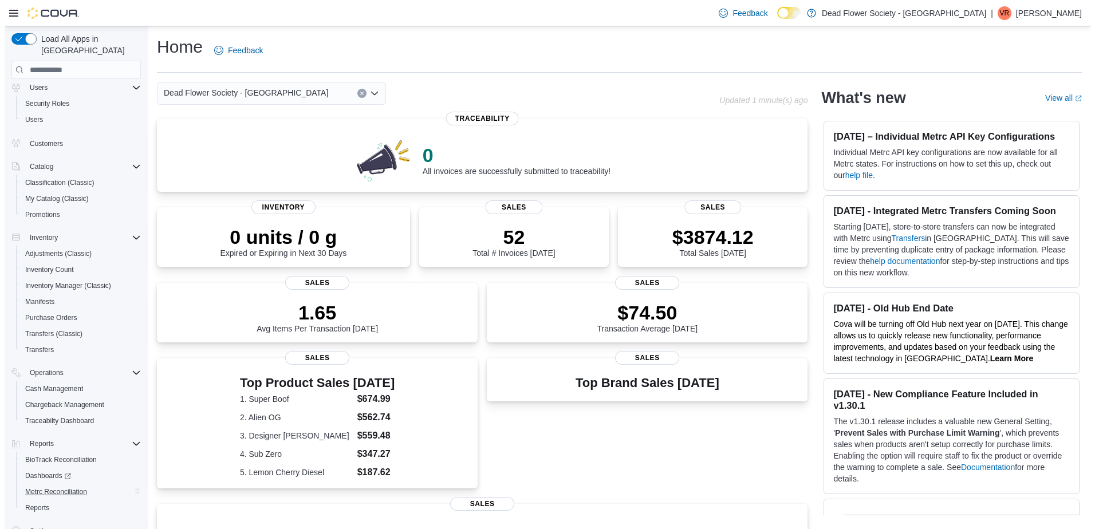
scroll to position [46, 0]
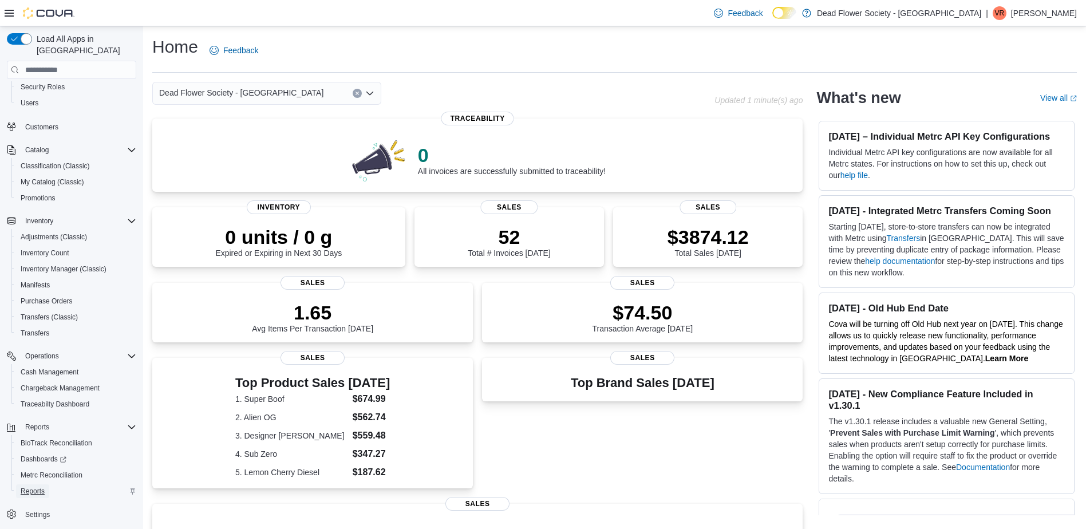
click at [38, 487] on span "Reports" at bounding box center [33, 491] width 24 height 9
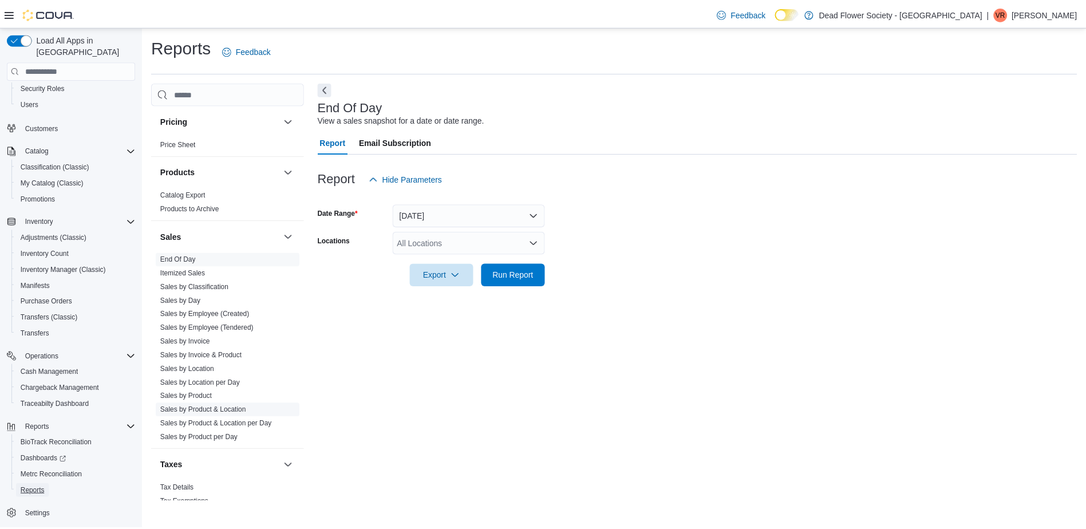
scroll to position [630, 0]
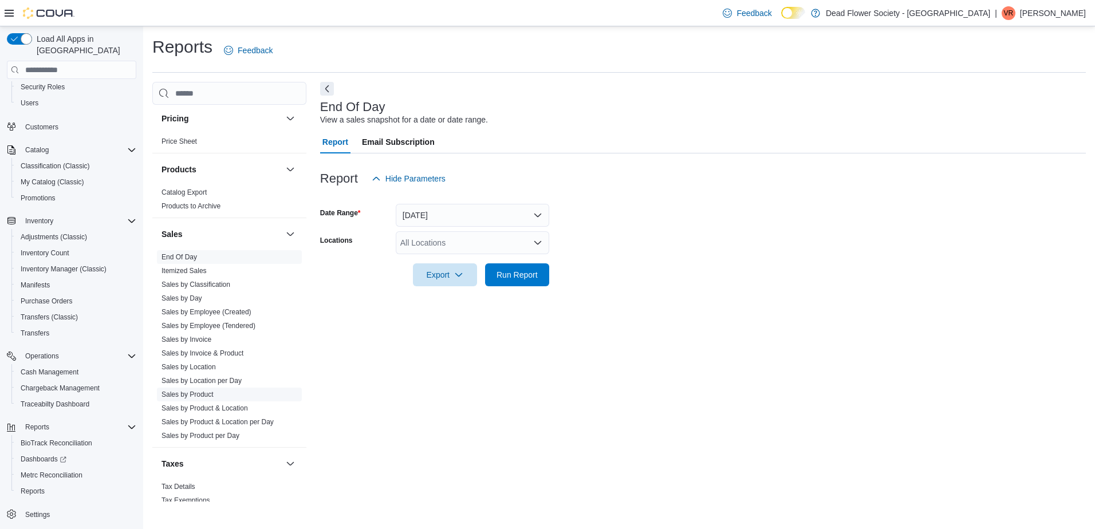
click at [204, 388] on span "Sales by Product" at bounding box center [229, 395] width 145 height 14
click at [203, 395] on link "Sales by Product" at bounding box center [187, 395] width 52 height 8
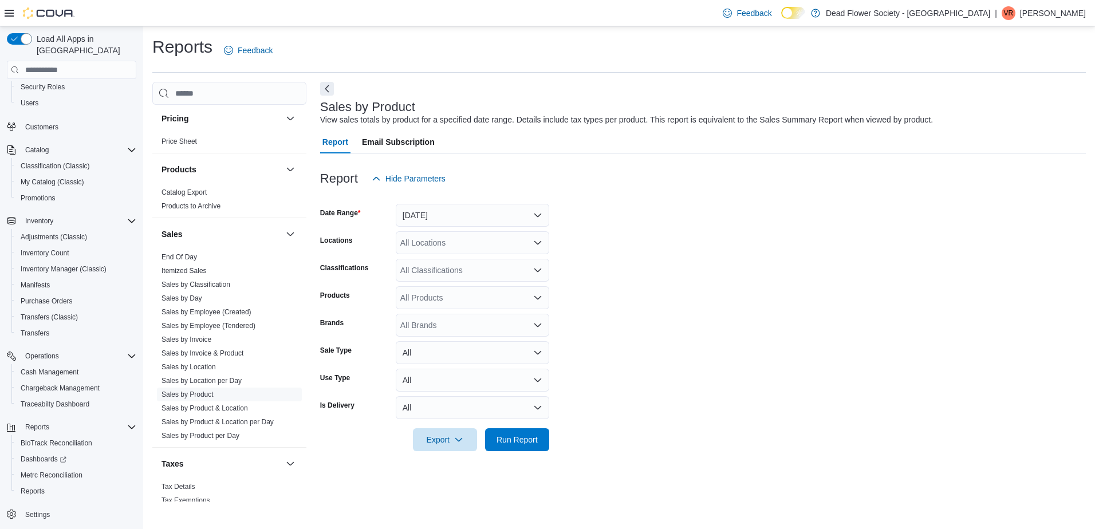
click at [468, 238] on div "All Locations" at bounding box center [472, 242] width 153 height 23
click at [491, 283] on span "1255 West State Street STE 1" at bounding box center [459, 278] width 79 height 11
click at [480, 294] on div "All Products" at bounding box center [472, 297] width 153 height 23
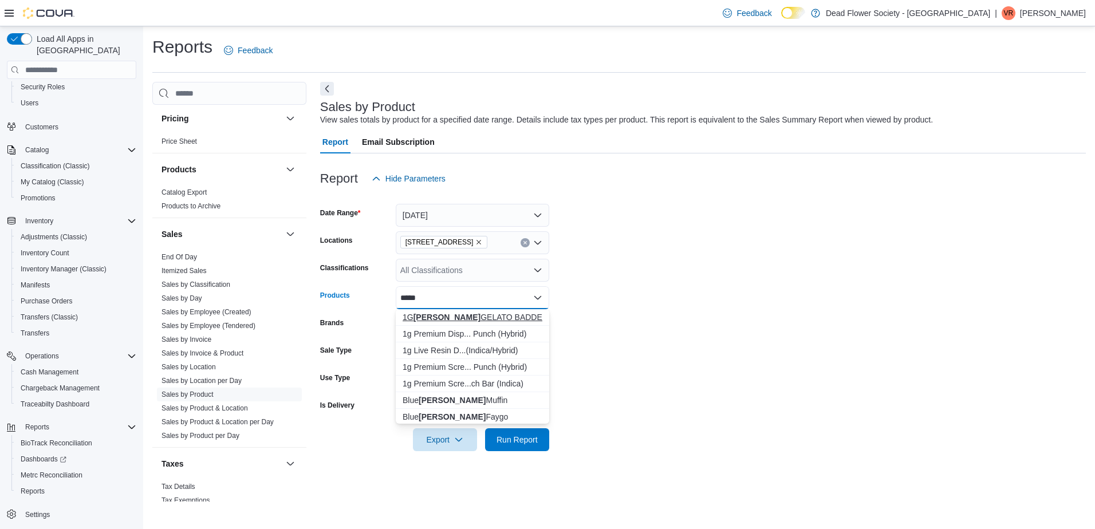
type input "*****"
click at [492, 314] on div "1G BERRY GELATO BADDER" at bounding box center [473, 316] width 140 height 11
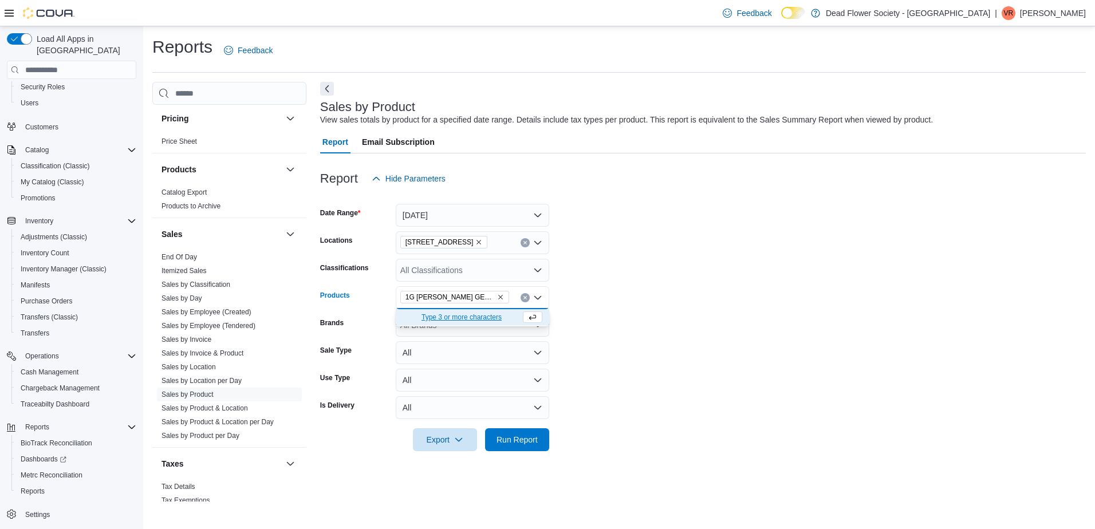
click at [587, 344] on form "Date Range Yesterday Locations 1255 West State Street STE 1 Classifications All…" at bounding box center [703, 320] width 766 height 261
click at [529, 443] on span "Run Report" at bounding box center [516, 438] width 41 height 11
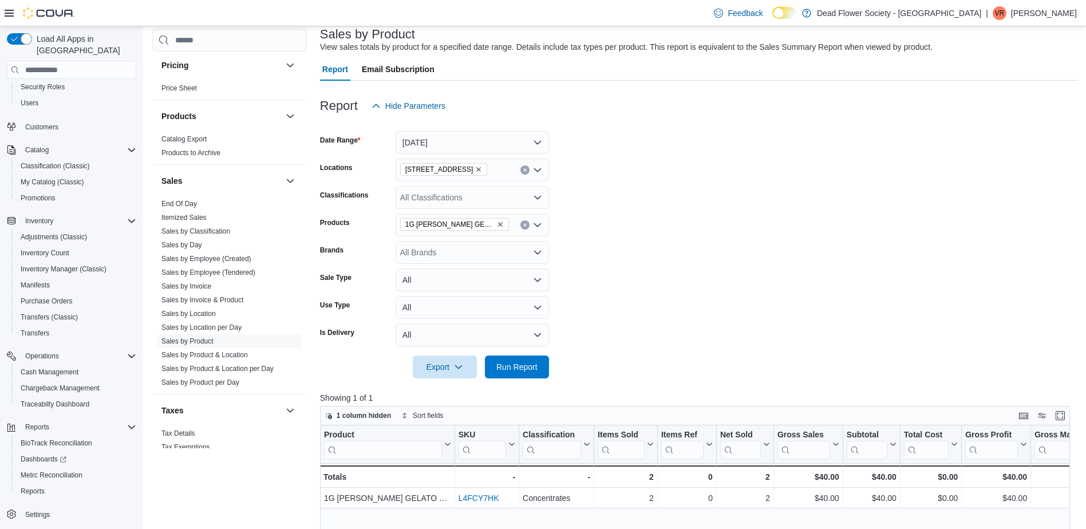
scroll to position [172, 0]
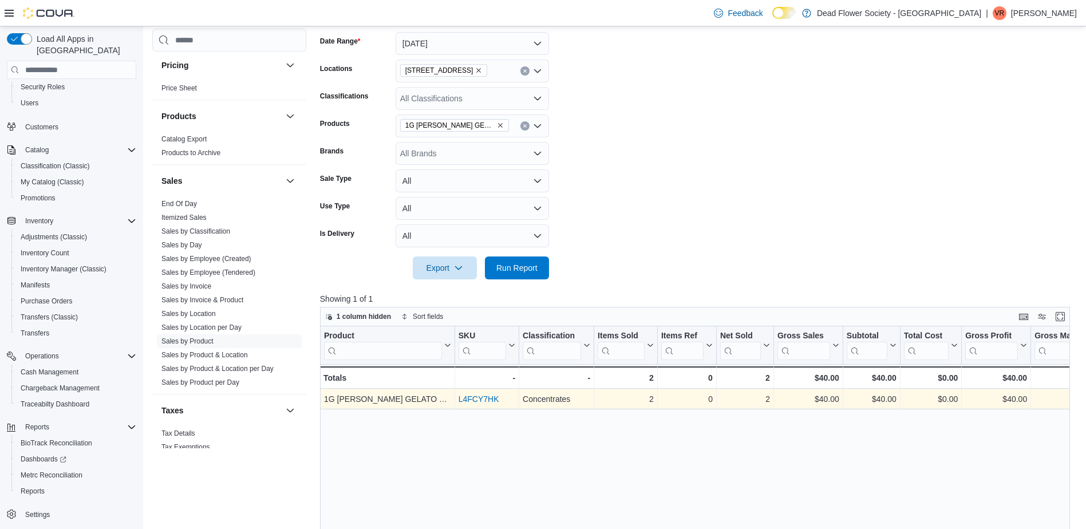
click at [483, 397] on link "L4FCY7HK" at bounding box center [479, 399] width 41 height 9
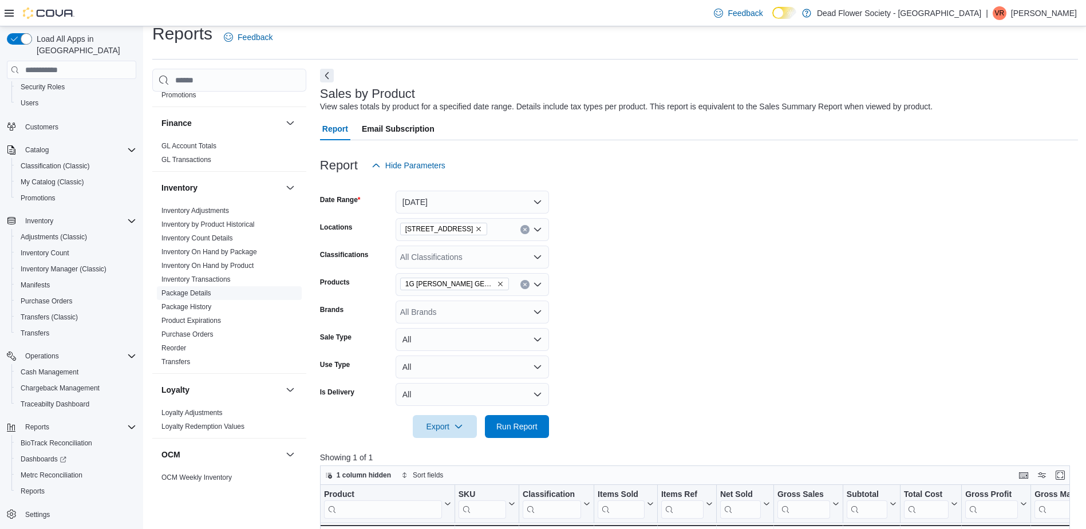
scroll to position [229, 0]
click at [191, 211] on link "Inventory Adjustments" at bounding box center [195, 211] width 68 height 8
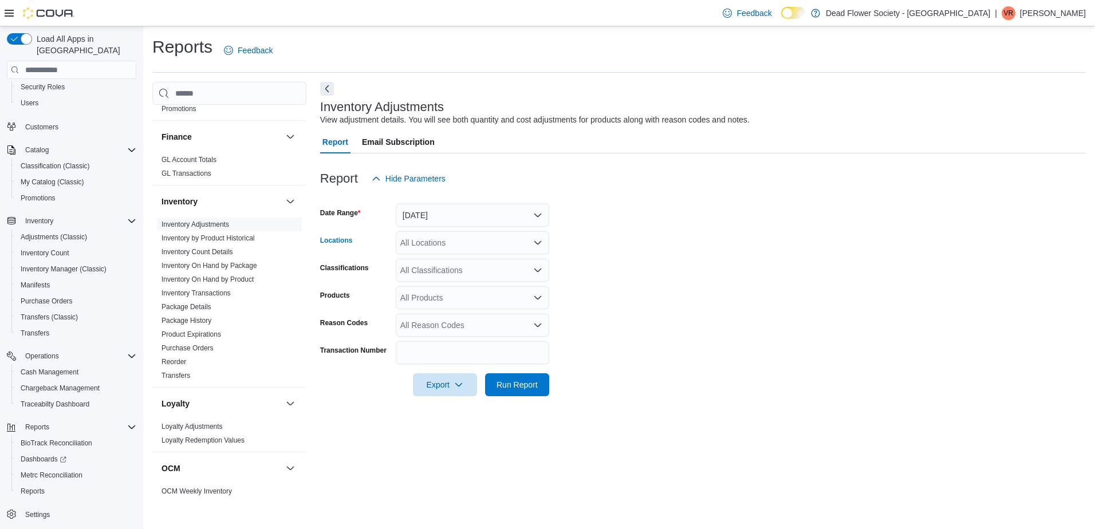
click at [426, 246] on div "All Locations" at bounding box center [472, 242] width 153 height 23
click at [460, 281] on span "1255 West State Street STE 1" at bounding box center [459, 278] width 79 height 11
click at [447, 294] on div "All Products" at bounding box center [472, 297] width 153 height 23
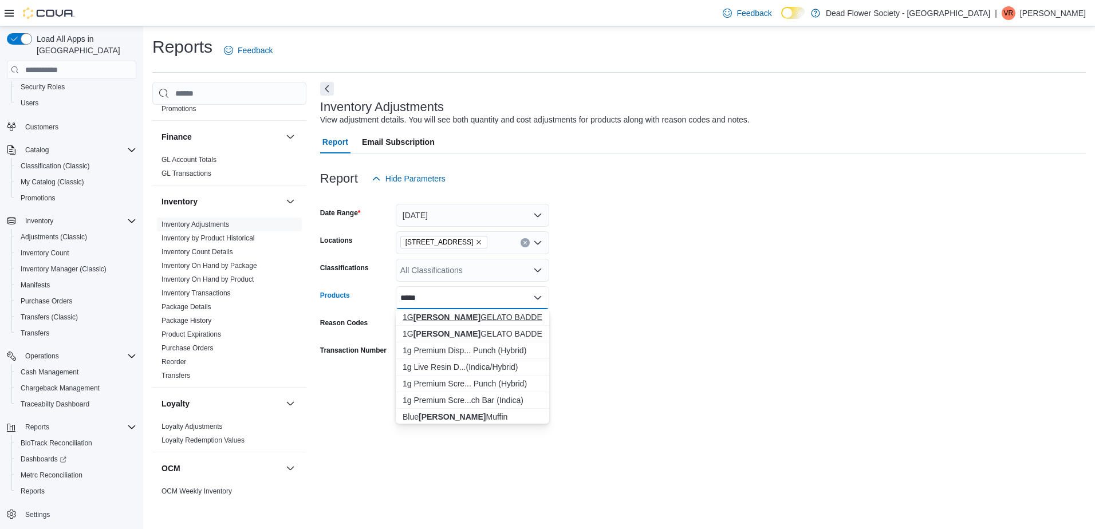
type input "*****"
click at [476, 319] on div "1G BERRY GELATO BADDER" at bounding box center [473, 316] width 140 height 11
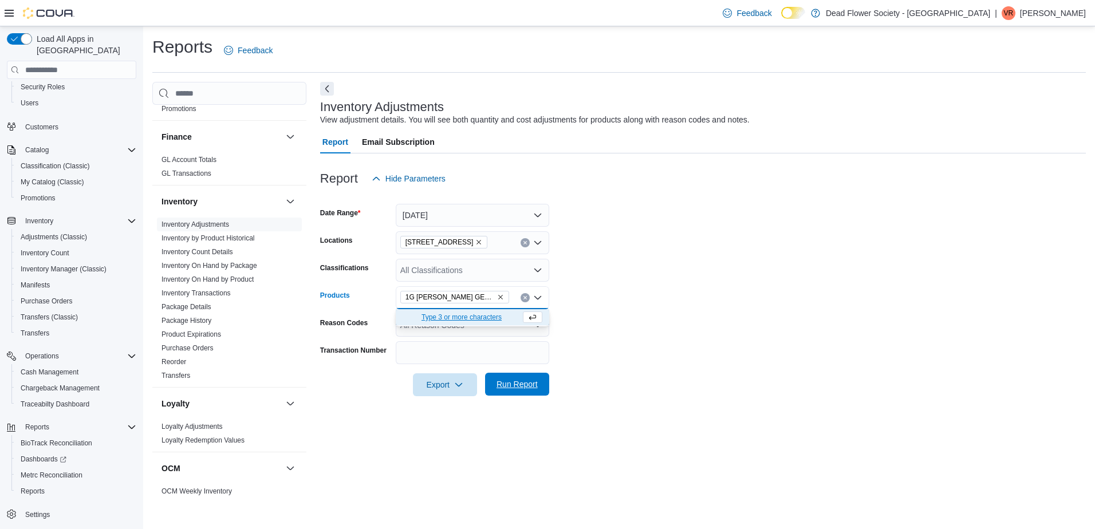
click at [527, 385] on span "Run Report" at bounding box center [516, 383] width 41 height 11
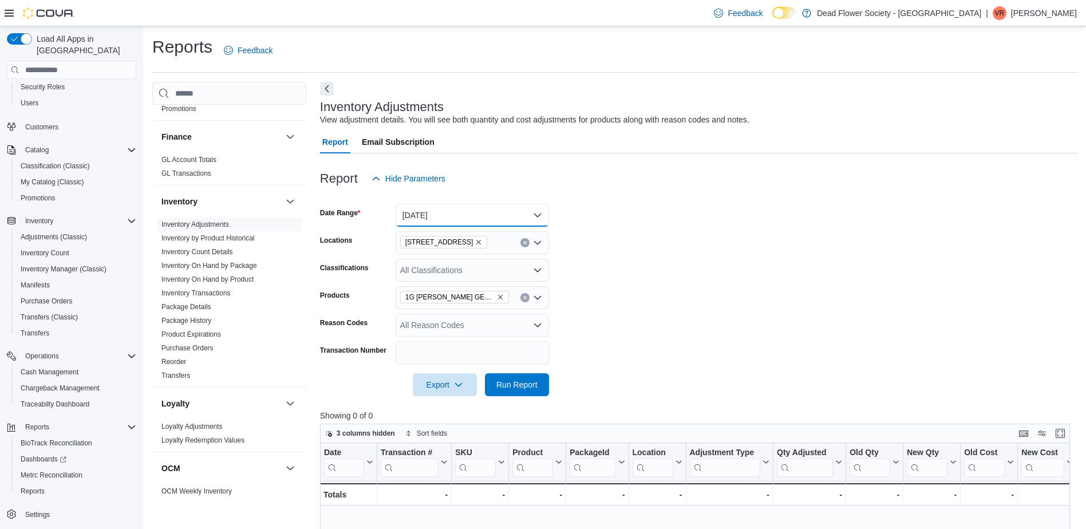
click at [450, 218] on button "Yesterday" at bounding box center [472, 215] width 153 height 23
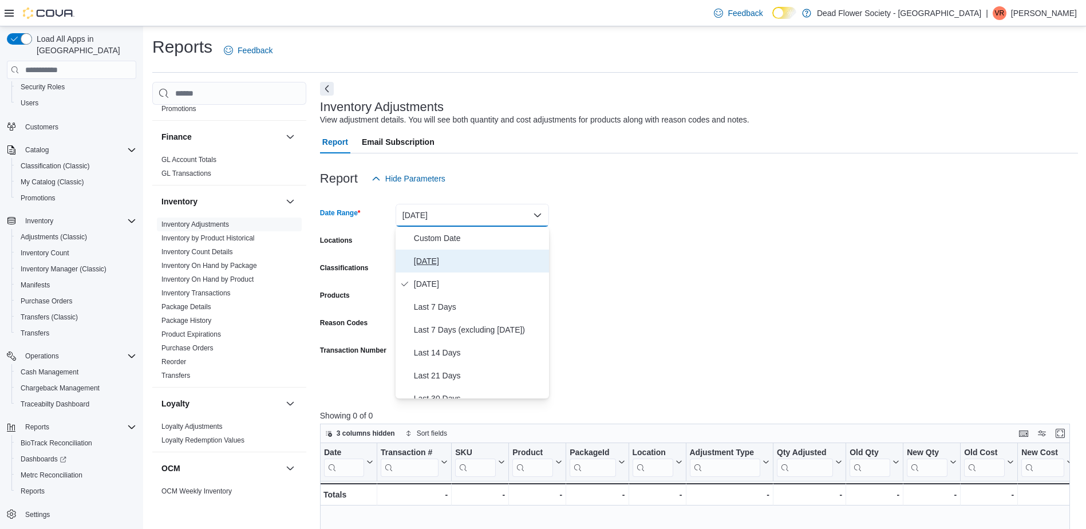
click at [423, 254] on span "Today" at bounding box center [479, 261] width 131 height 14
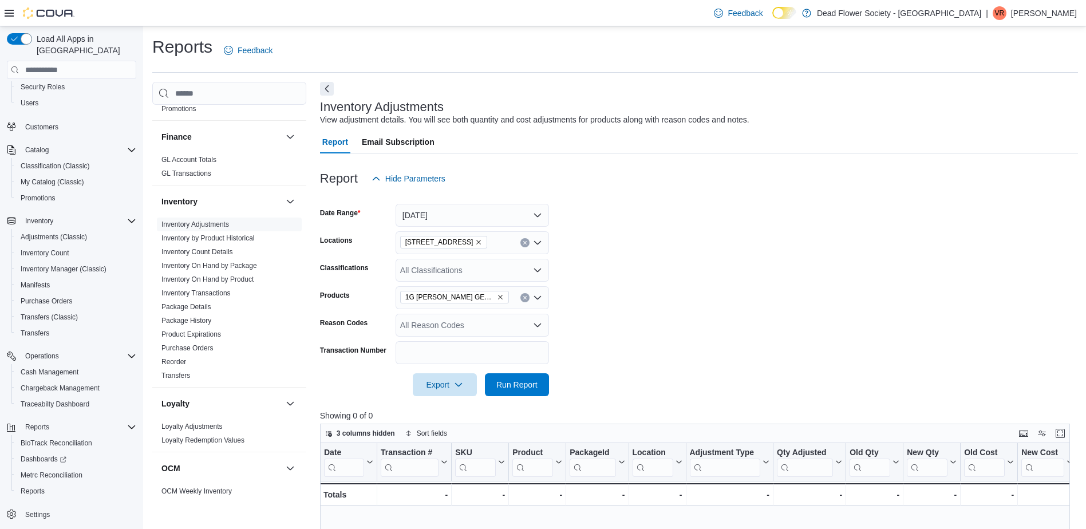
drag, startPoint x: 660, startPoint y: 300, endPoint x: 467, endPoint y: 411, distance: 223.2
click at [656, 300] on form "Date Range Today Locations 1255 West State Street STE 1 Classifications All Cla…" at bounding box center [699, 293] width 758 height 206
click at [519, 384] on span "Run Report" at bounding box center [516, 383] width 41 height 11
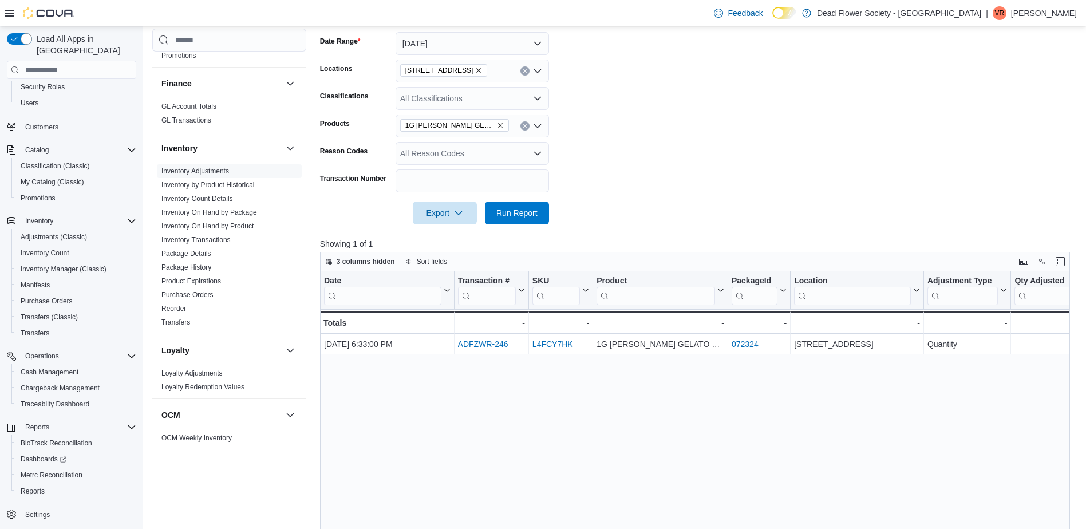
scroll to position [57, 0]
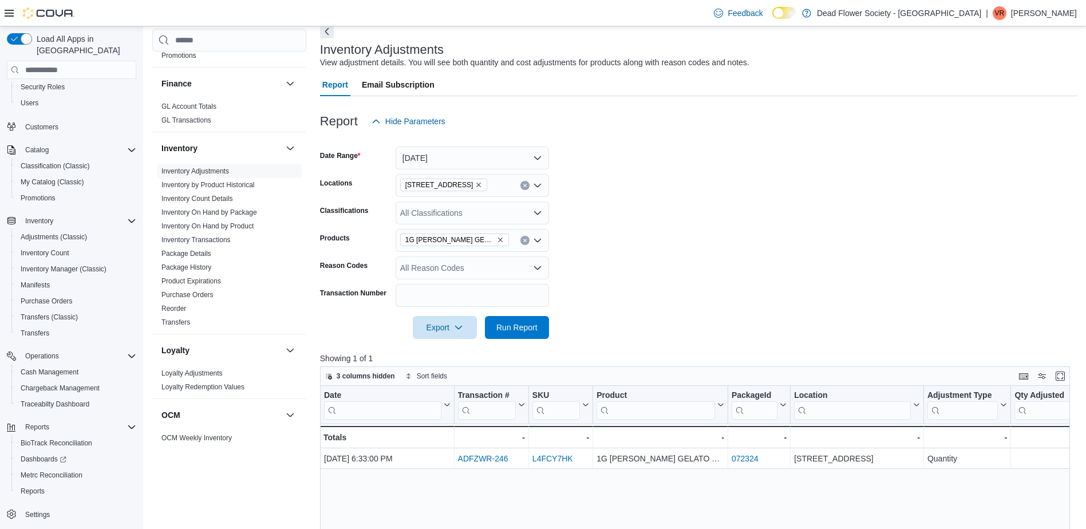
click at [530, 242] on div "1G BERRY GELATO BADDER" at bounding box center [472, 240] width 153 height 23
click at [528, 242] on button "Clear input" at bounding box center [524, 240] width 9 height 9
click at [511, 238] on div "All Products Combo box. Selected. Combo box input. All Products. Type some text…" at bounding box center [472, 240] width 153 height 23
type input "*******"
click at [495, 254] on button "1g Crumble Gorilla Glue #4 (Indica)" at bounding box center [472, 260] width 153 height 17
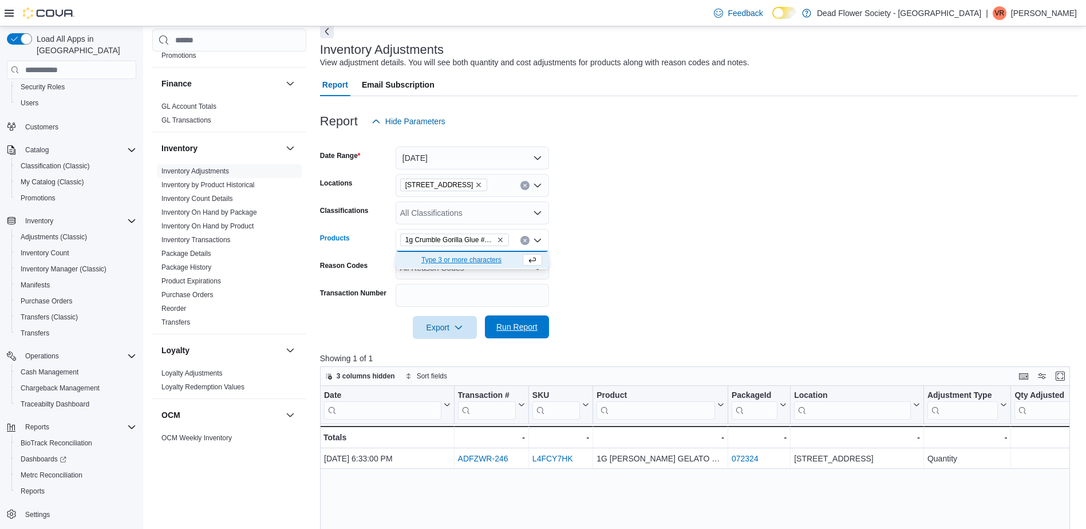
click at [523, 324] on span "Run Report" at bounding box center [516, 326] width 41 height 11
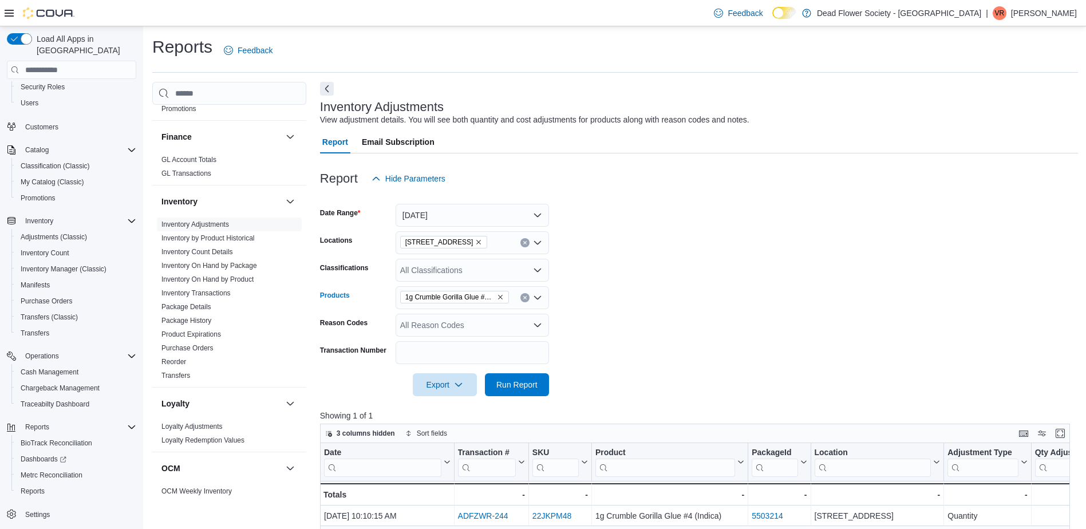
click at [524, 294] on button "Clear input" at bounding box center [524, 297] width 9 height 9
click at [491, 294] on div "All Products Combo box. Selected. Combo box input. All Products. Type some text…" at bounding box center [472, 297] width 153 height 23
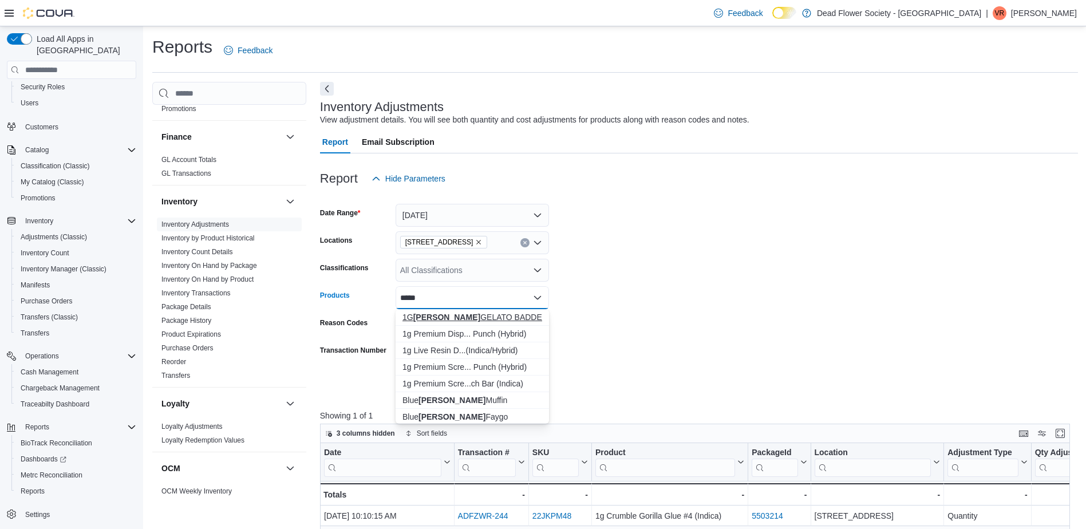
type input "*****"
click at [495, 311] on div "1G BERRY GELATO BADDER" at bounding box center [473, 316] width 140 height 11
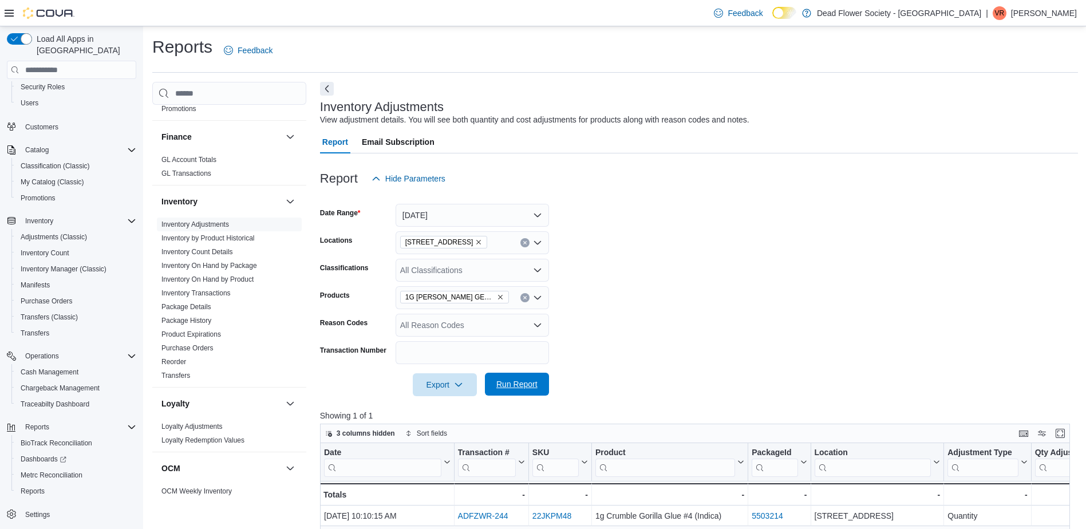
click at [533, 382] on span "Run Report" at bounding box center [516, 383] width 41 height 11
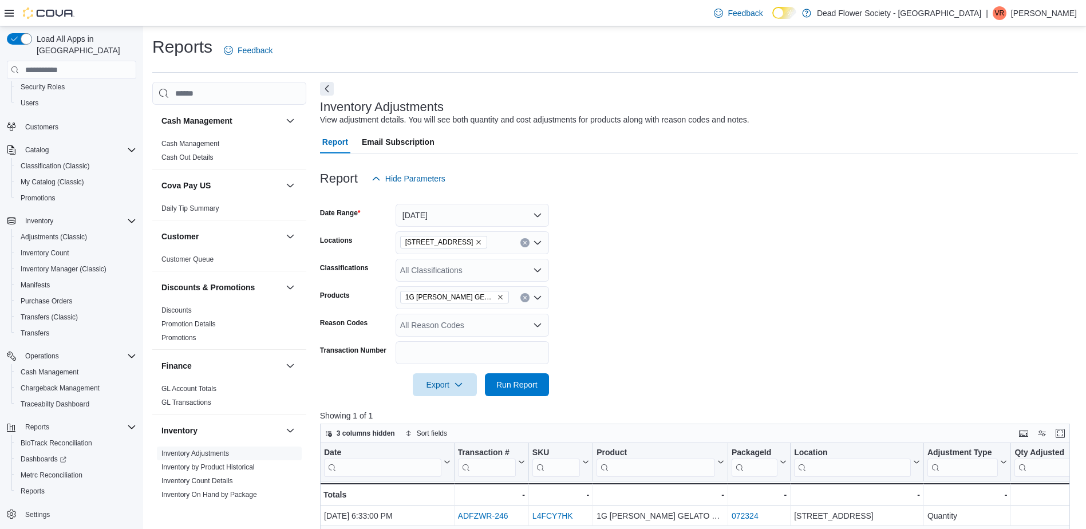
click at [1049, 14] on p "Victoria Richardson" at bounding box center [1044, 13] width 66 height 14
click at [1007, 116] on span "Sign Out" at bounding box center [1003, 112] width 31 height 11
